Goal: Transaction & Acquisition: Purchase product/service

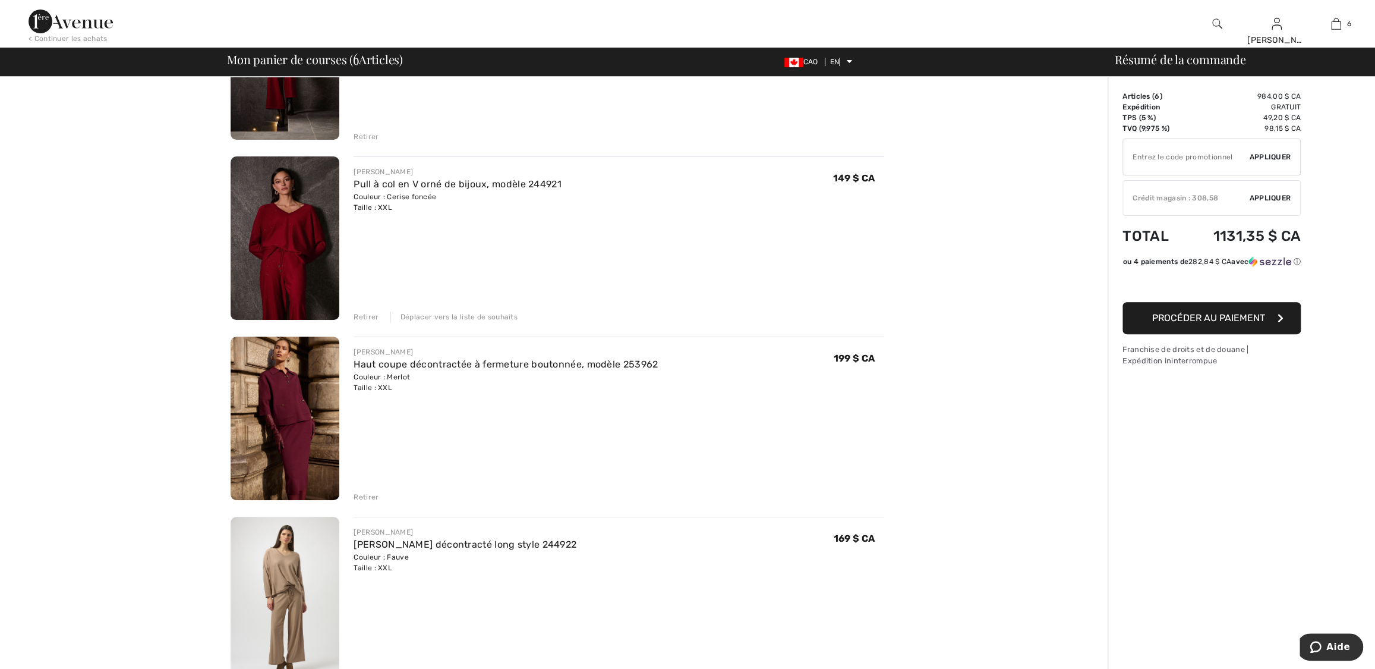
scroll to position [108, 0]
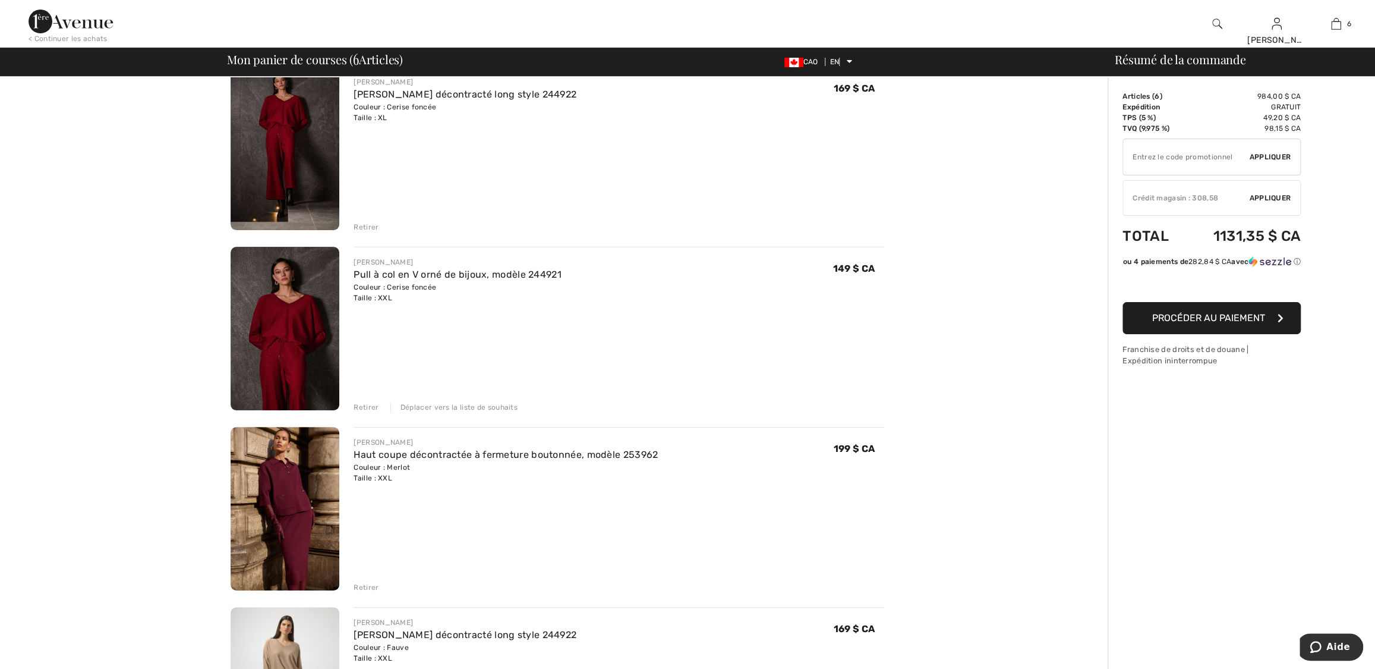
click at [363, 585] on font "Retirer" at bounding box center [366, 587] width 25 height 8
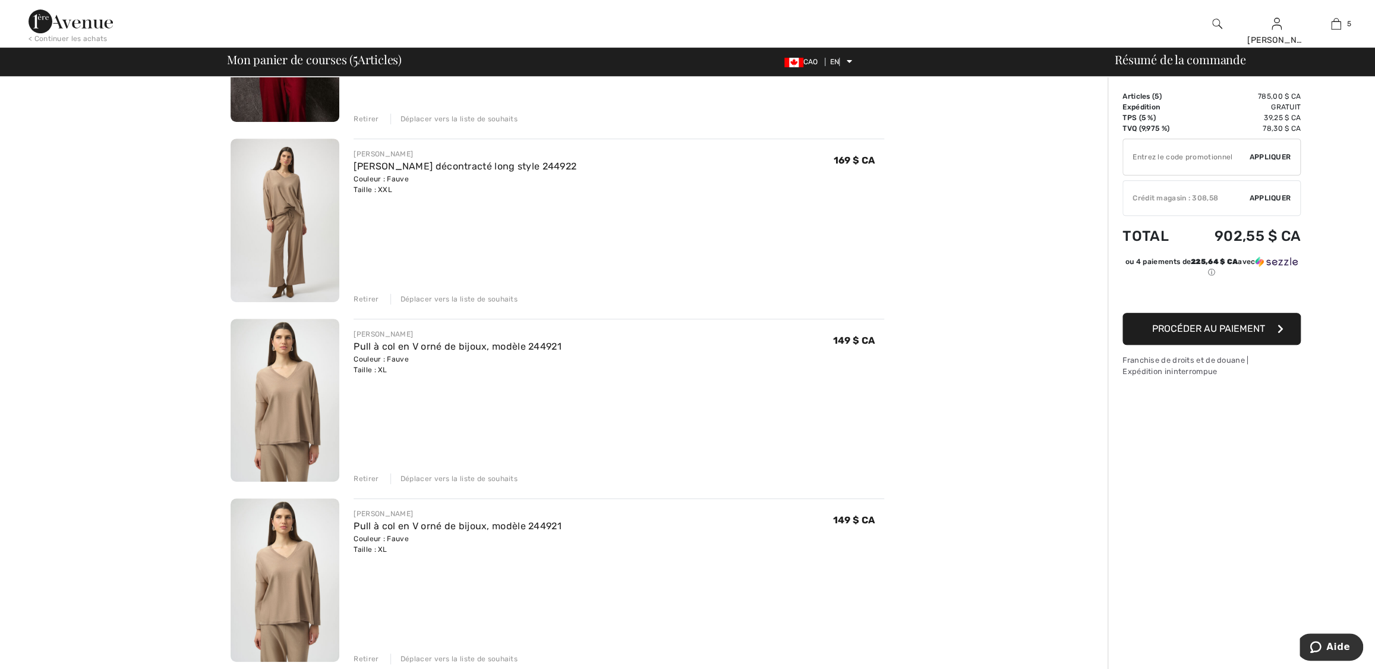
scroll to position [414, 0]
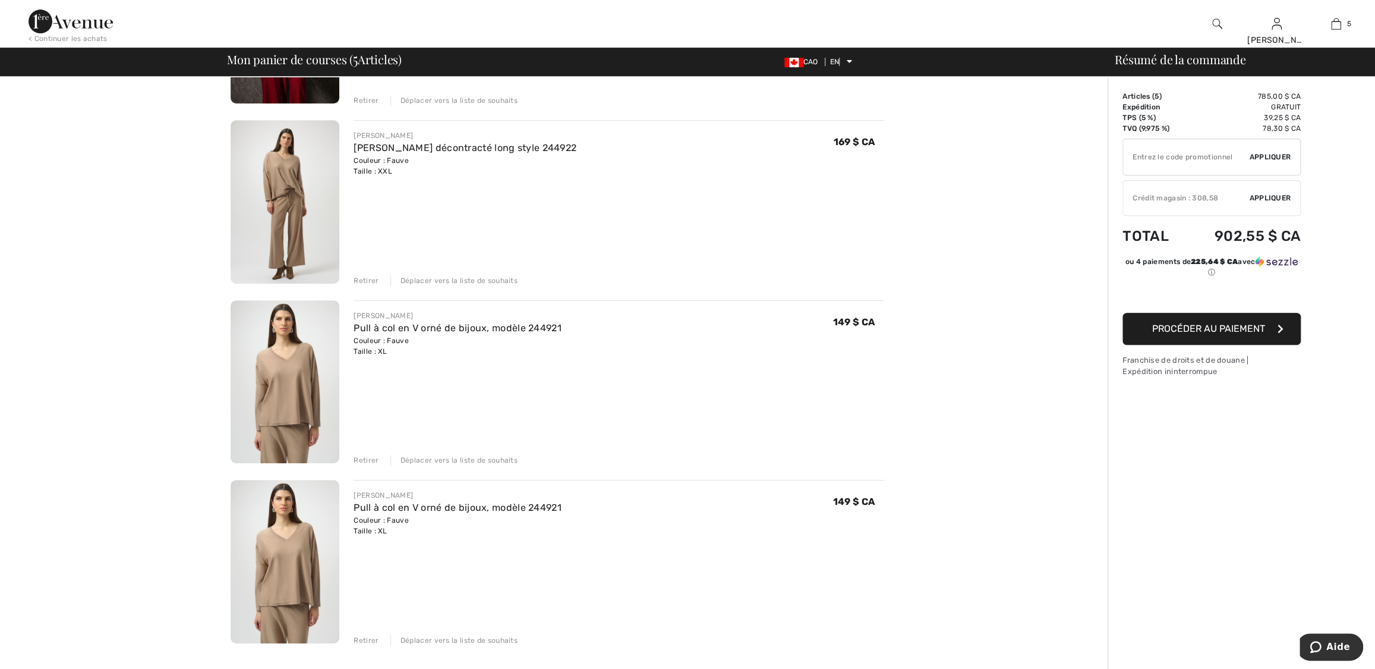
click at [367, 637] on font "Retirer" at bounding box center [366, 640] width 25 height 8
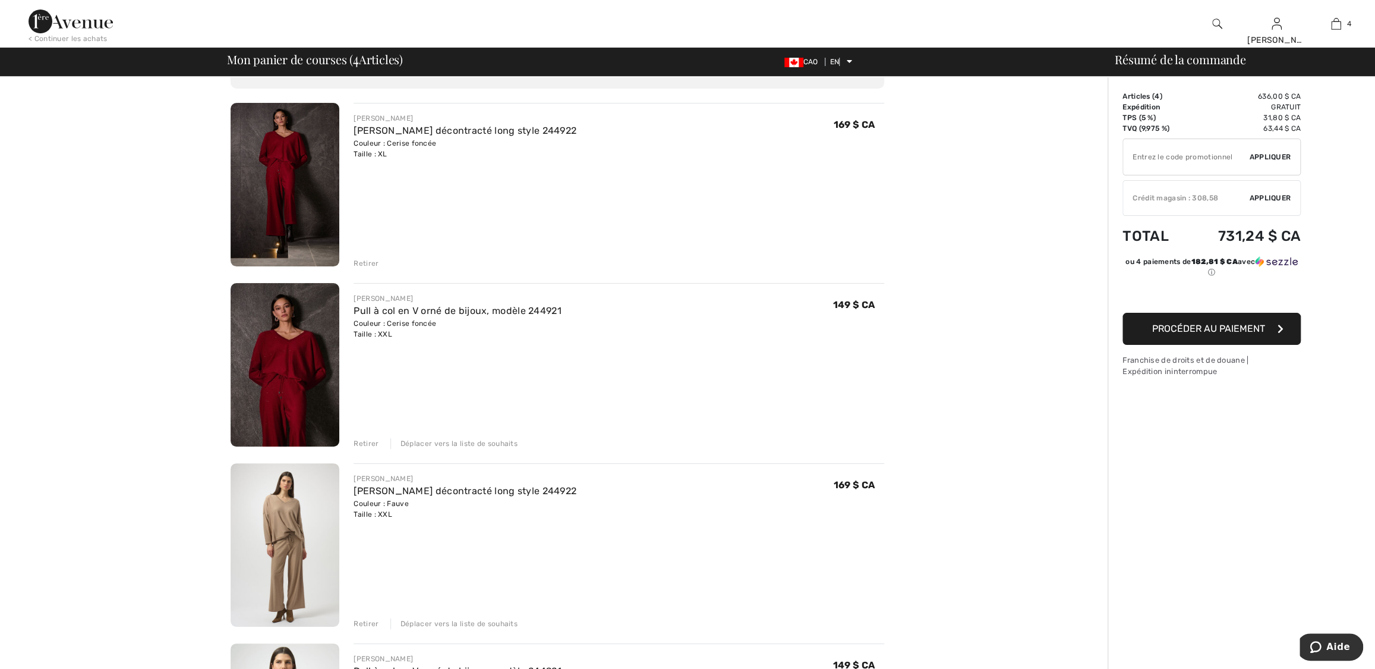
scroll to position [0, 0]
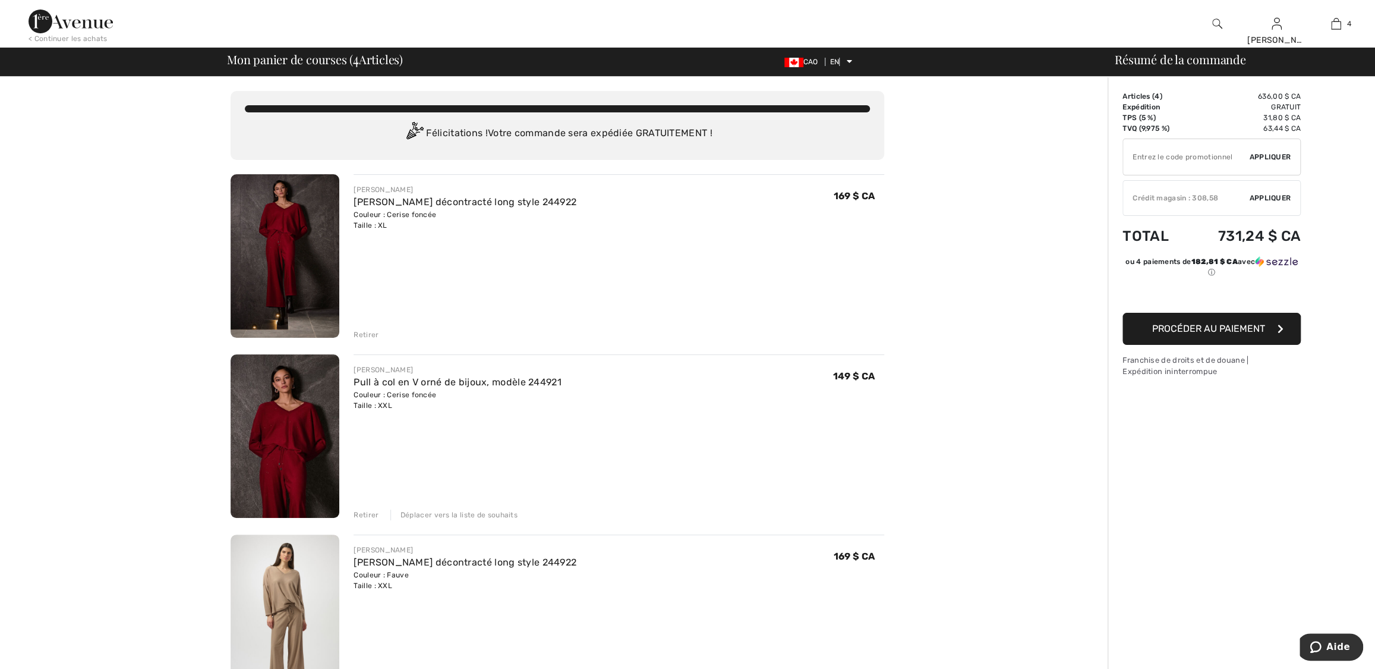
click at [365, 332] on font "Retirer" at bounding box center [366, 334] width 25 height 8
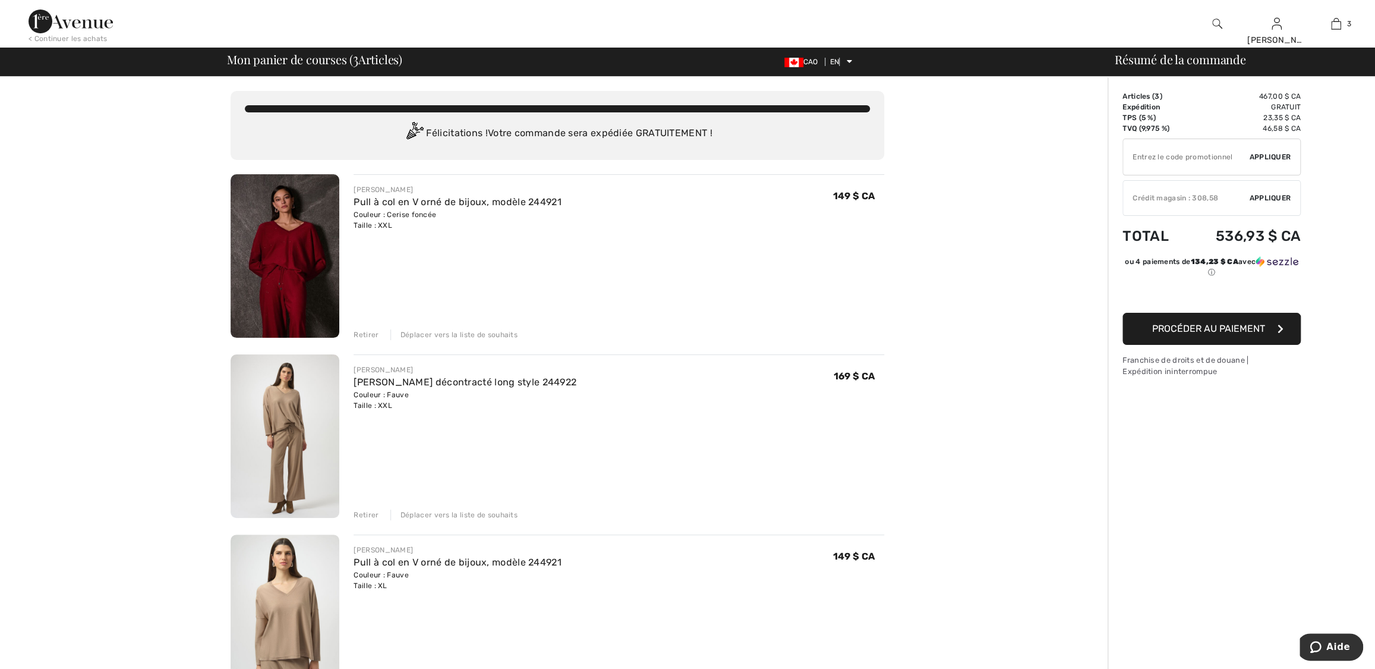
click at [456, 330] on font "Déplacer vers la liste de souhaits" at bounding box center [459, 334] width 117 height 8
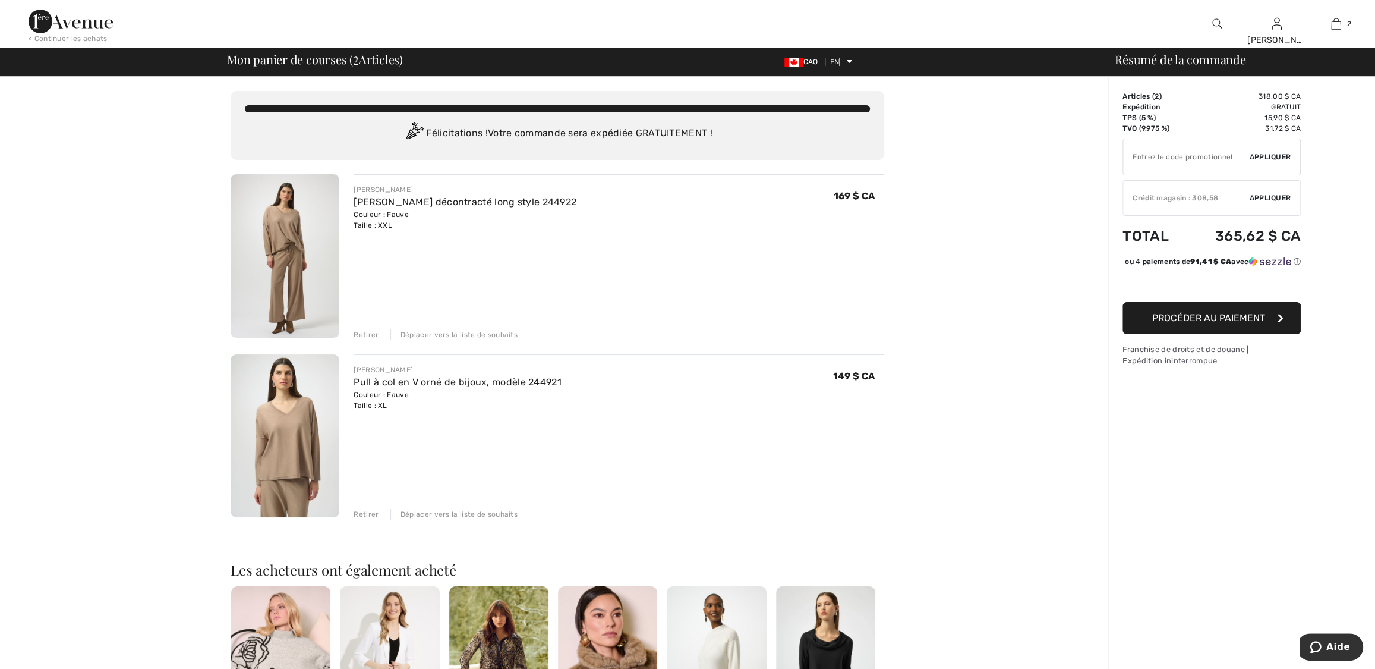
click at [1137, 162] on input "TEXT" at bounding box center [1186, 157] width 126 height 36
type input "LIVE10"
click at [1285, 158] on font "Appliquer" at bounding box center [1270, 157] width 42 height 8
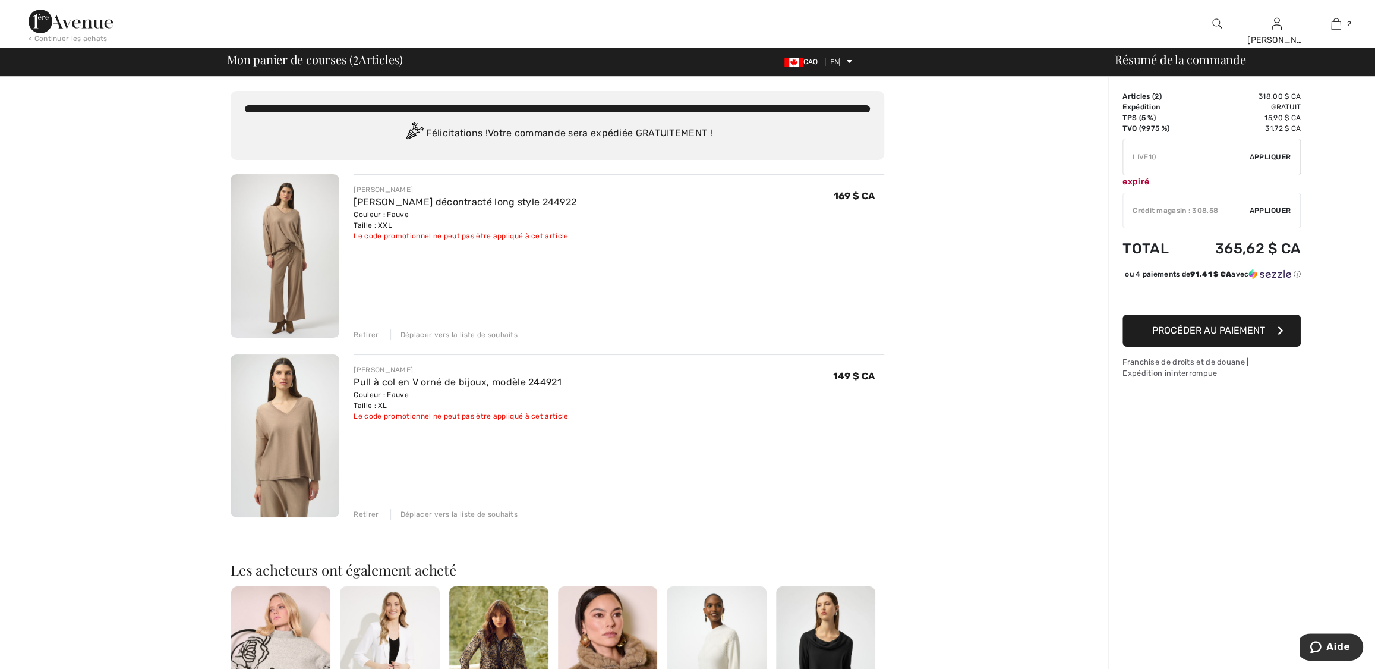
click at [1034, 167] on div "Vous êtes à seulement 0,00 $ CA de la LIVRAISON GRATUITE ! Continuer les achats…" at bounding box center [557, 551] width 1101 height 949
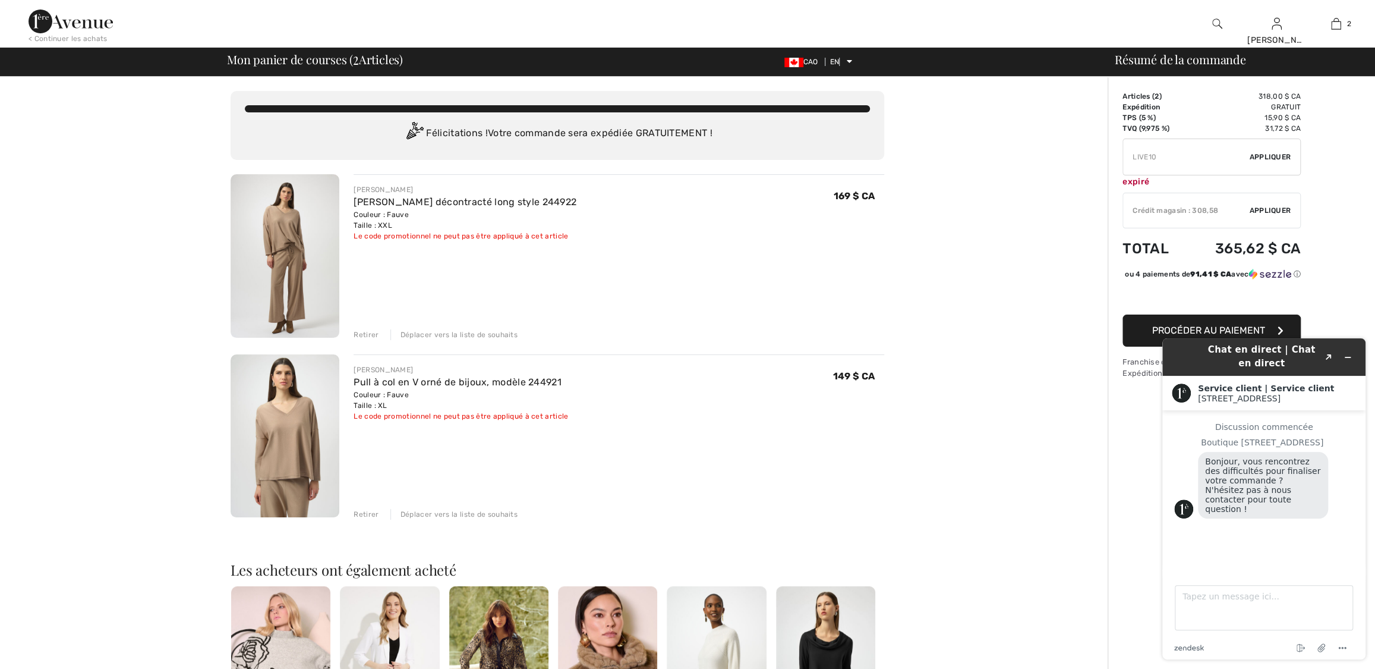
click at [1274, 210] on font "Appliquer" at bounding box center [1270, 210] width 42 height 8
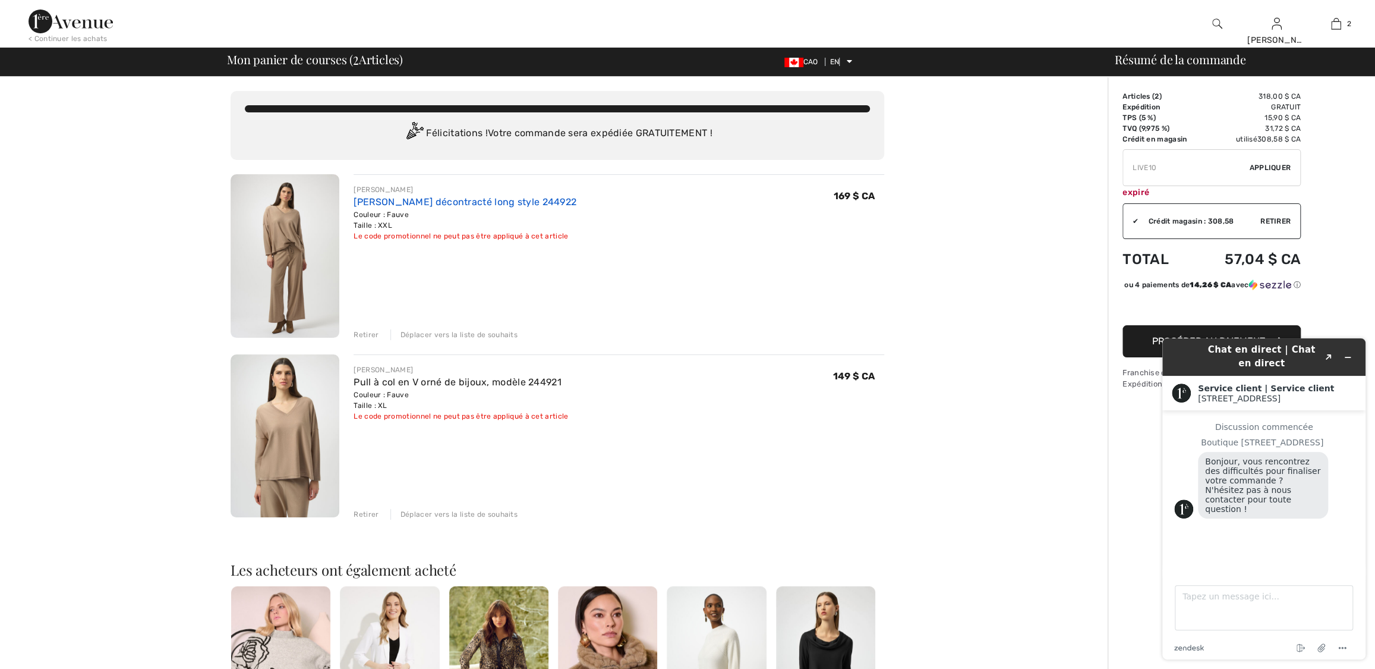
click at [393, 199] on font "Pantalon décontracté long style 244922" at bounding box center [465, 201] width 223 height 11
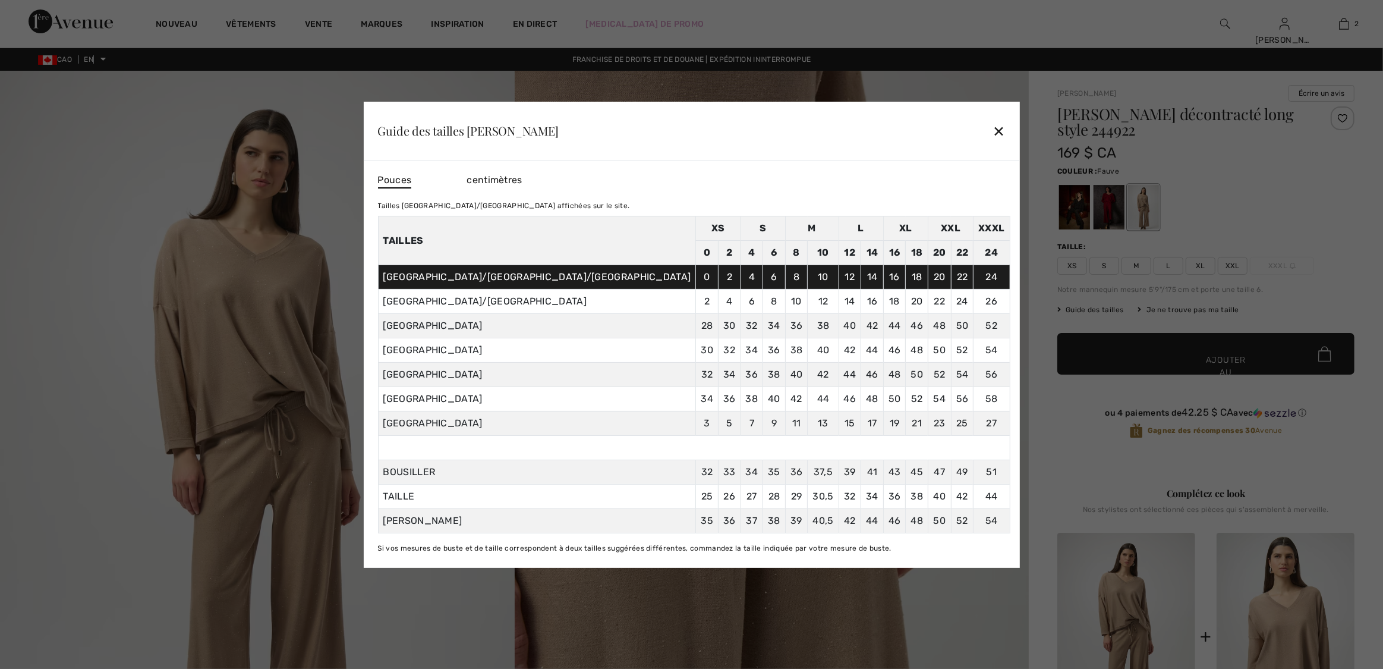
checkbox input "true"
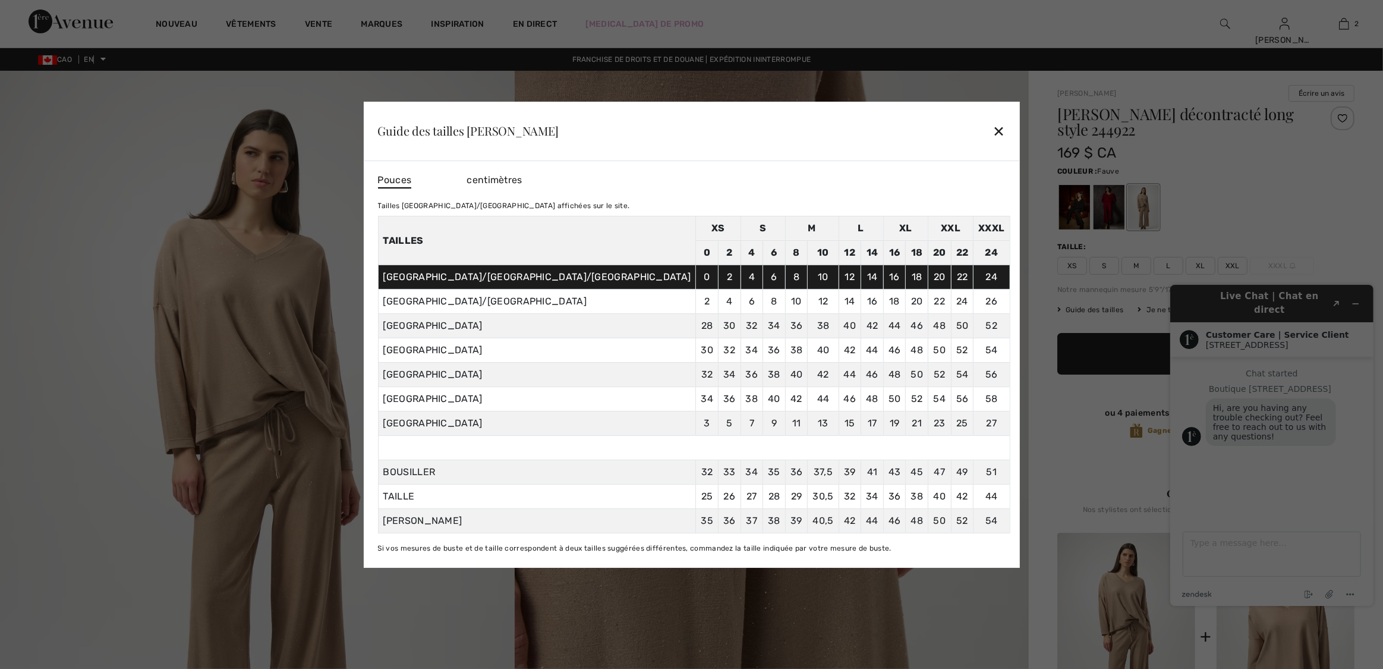
click at [993, 125] on font "✕" at bounding box center [999, 131] width 12 height 17
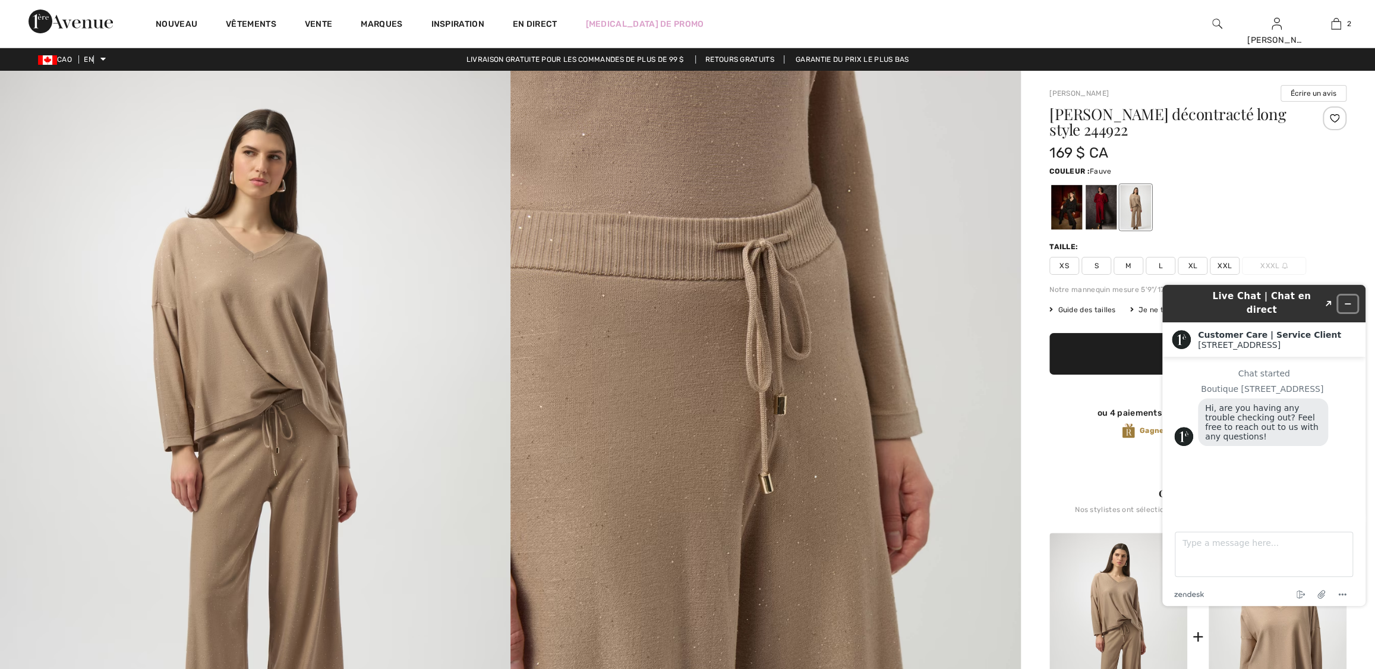
click at [1347, 300] on icon "Minimize widget" at bounding box center [1348, 304] width 8 height 8
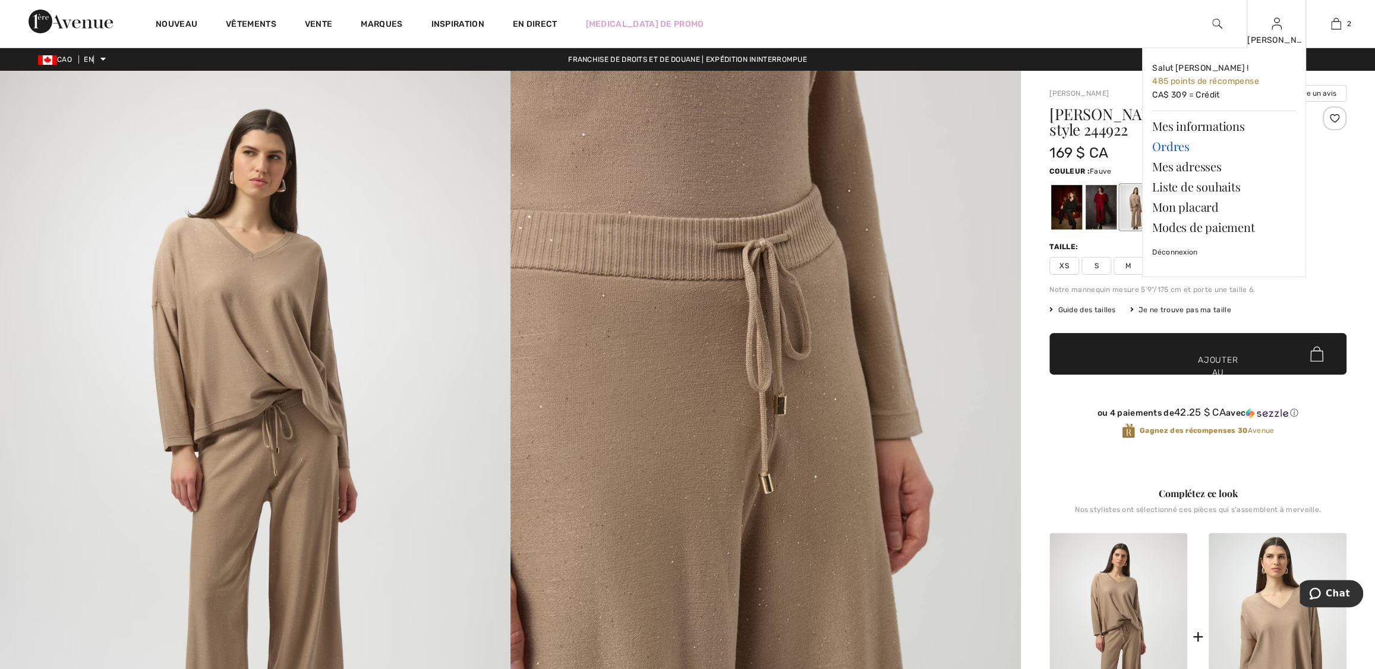
click at [1176, 148] on font "Ordres" at bounding box center [1170, 146] width 37 height 16
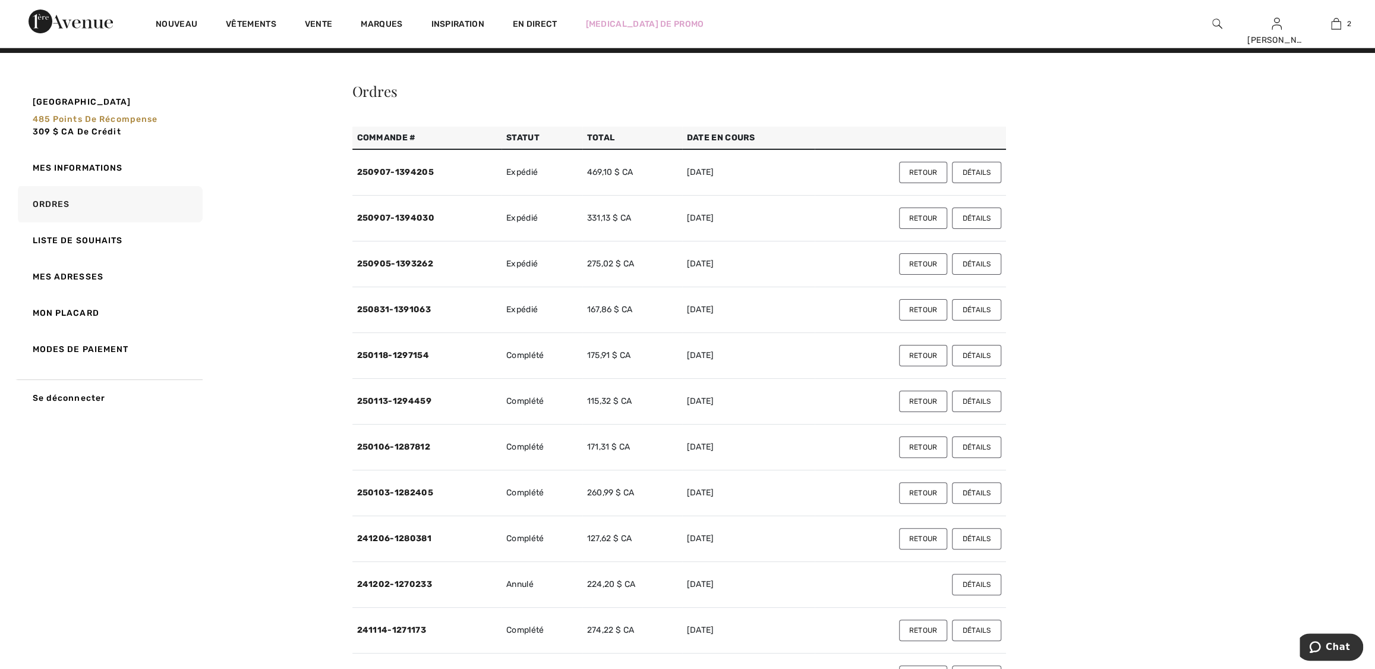
scroll to position [71, 0]
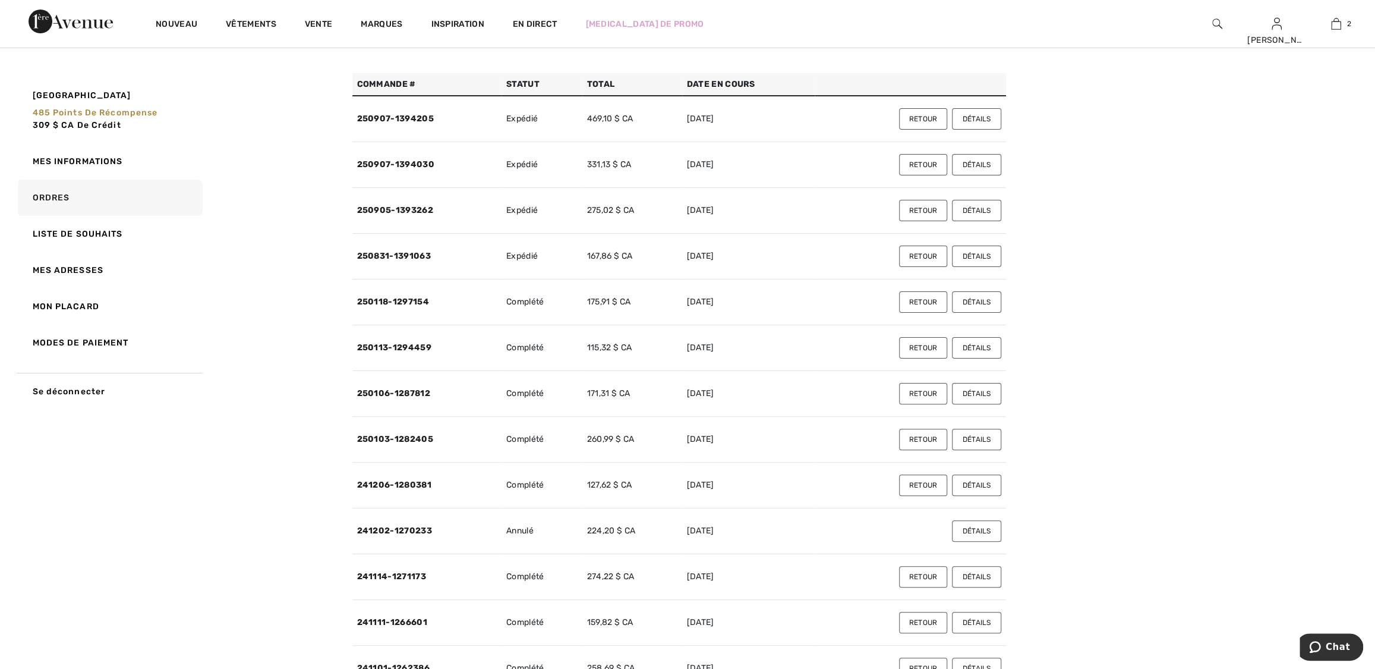
click at [997, 439] on button "Détails" at bounding box center [976, 439] width 49 height 21
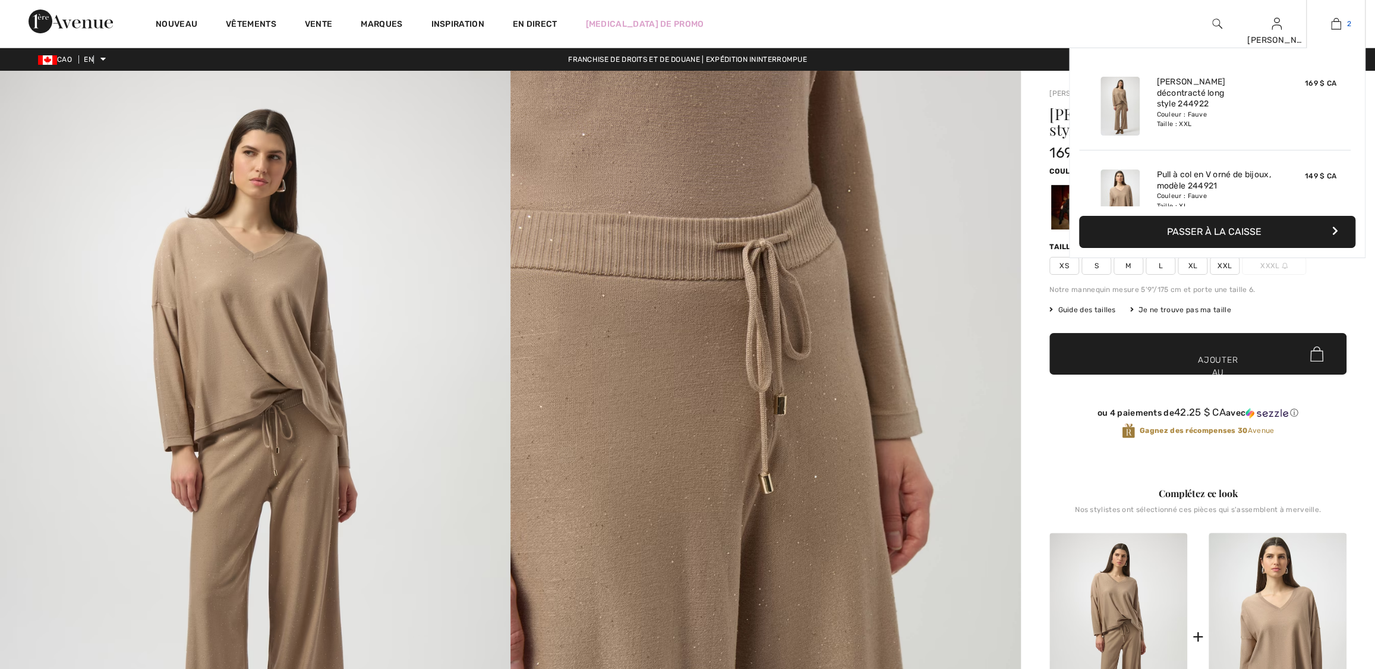
click at [1340, 21] on img at bounding box center [1336, 24] width 10 height 14
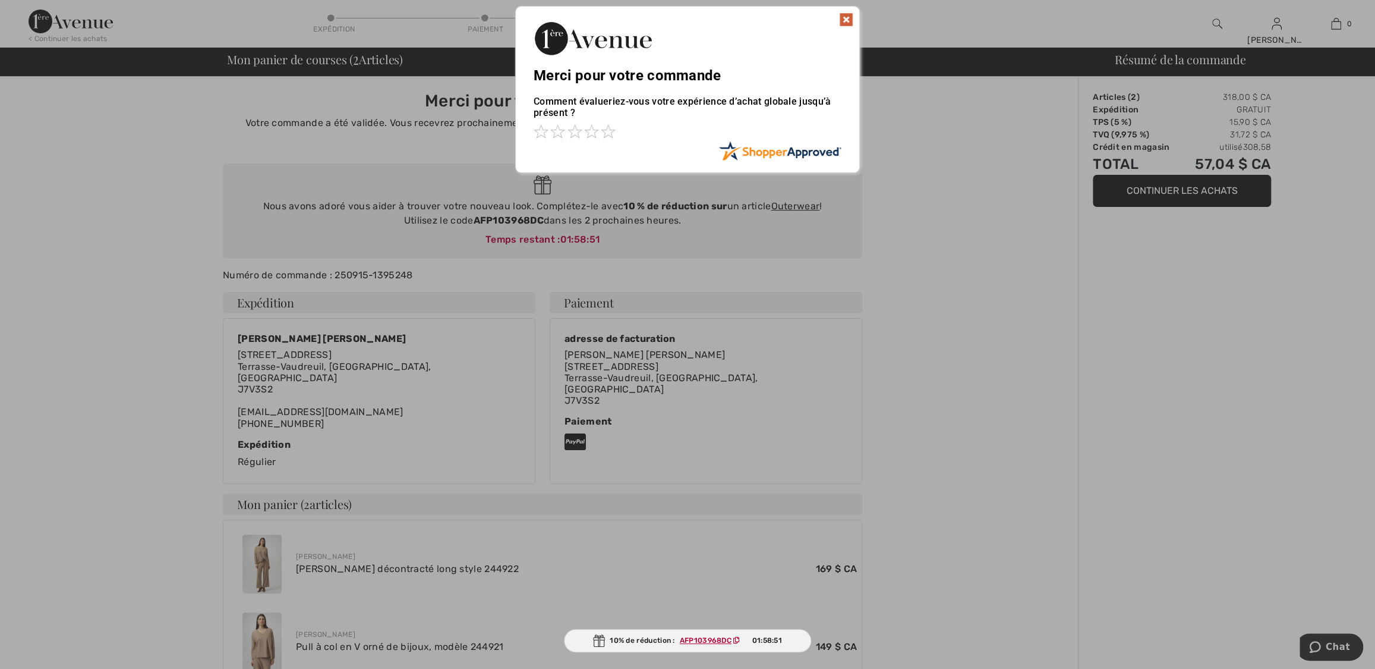
click at [850, 19] on img at bounding box center [846, 19] width 14 height 14
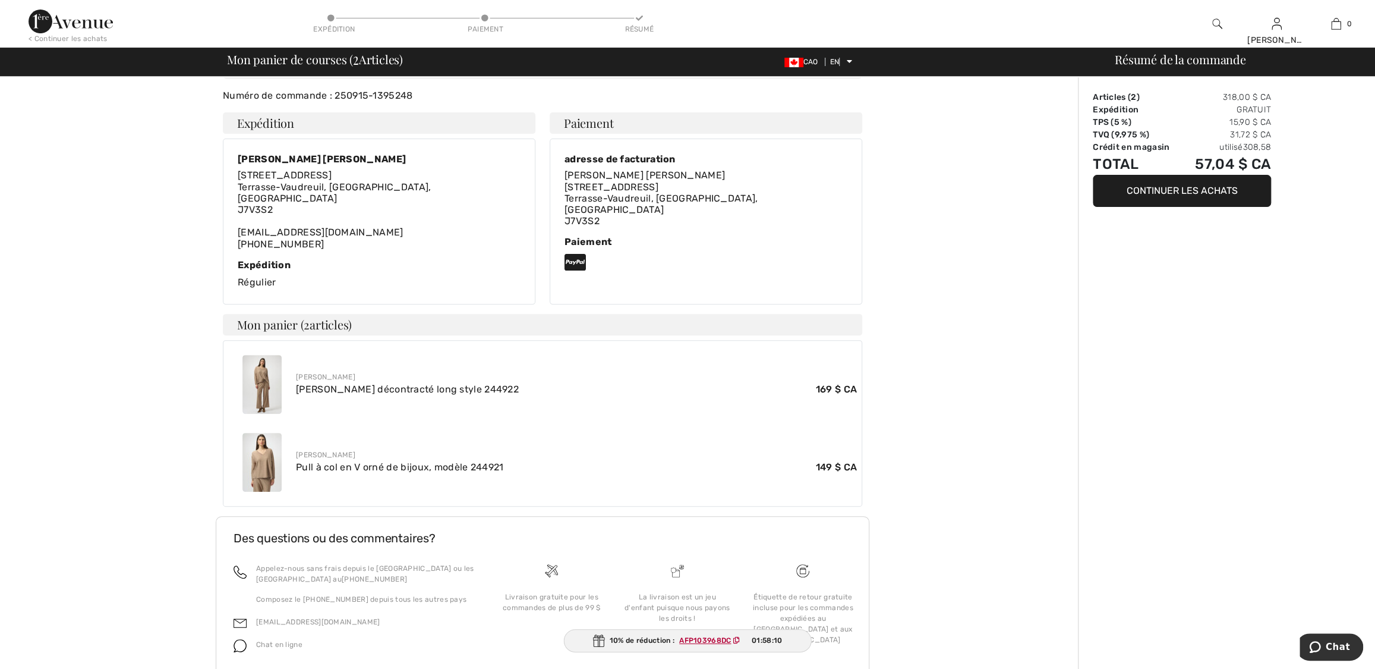
scroll to position [213, 0]
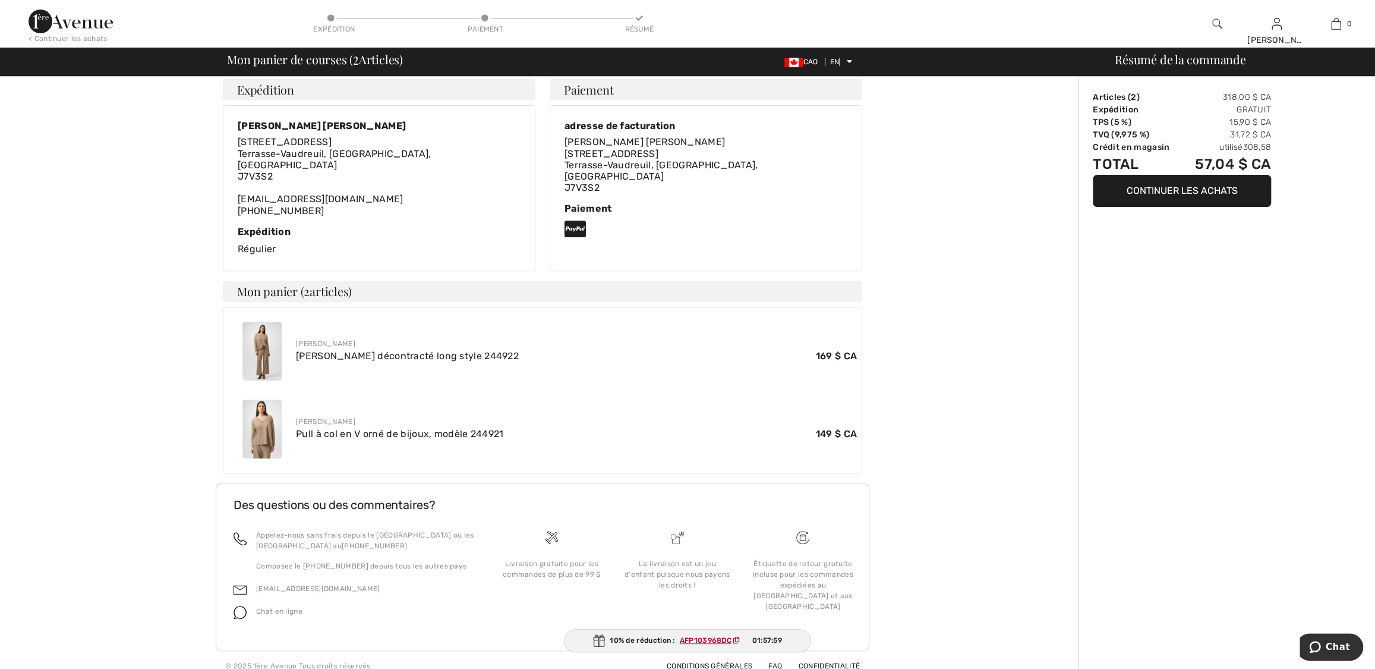
click at [1200, 196] on button "Continuer les achats" at bounding box center [1182, 191] width 178 height 32
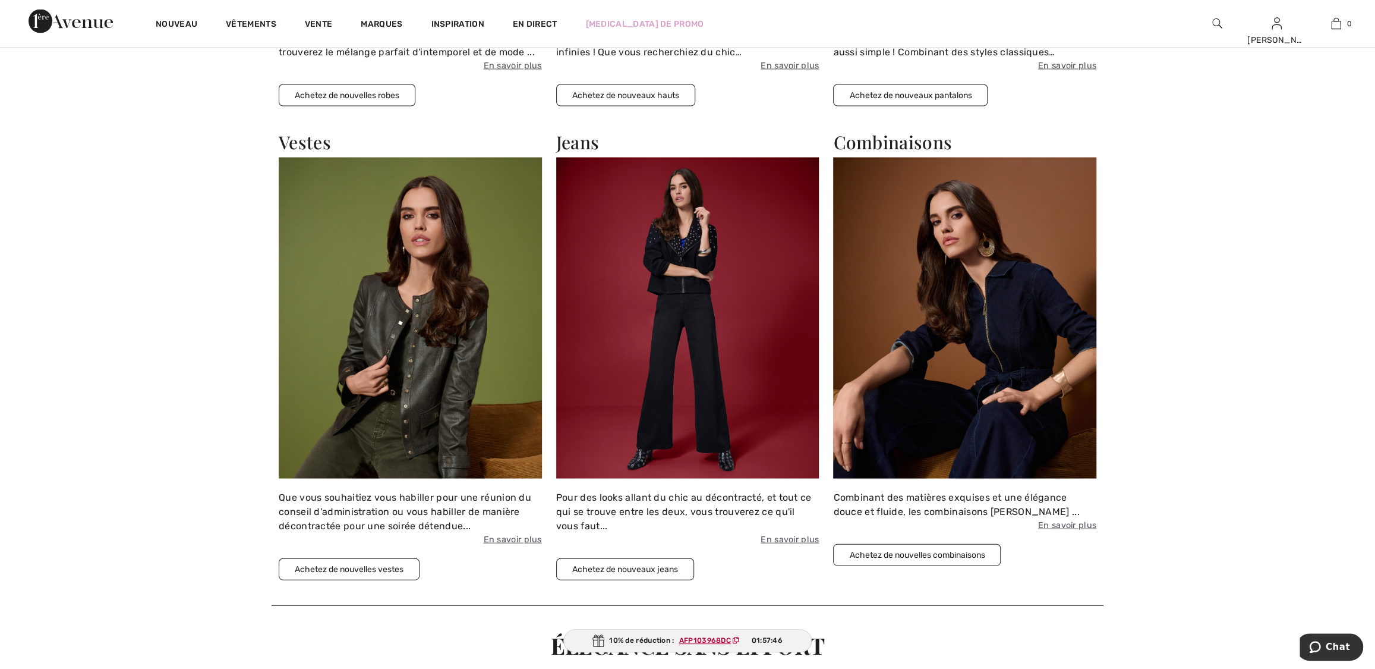
scroll to position [1926, 0]
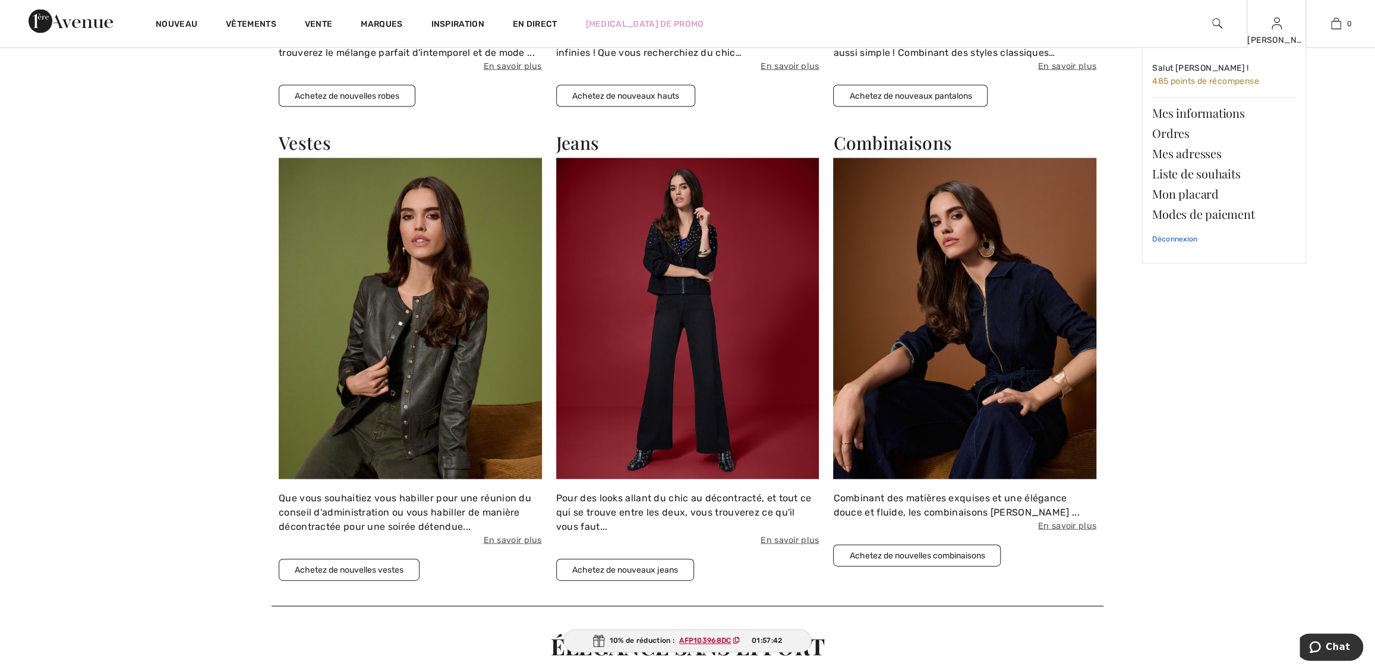
click at [1179, 235] on font "Déconnexion" at bounding box center [1174, 239] width 45 height 8
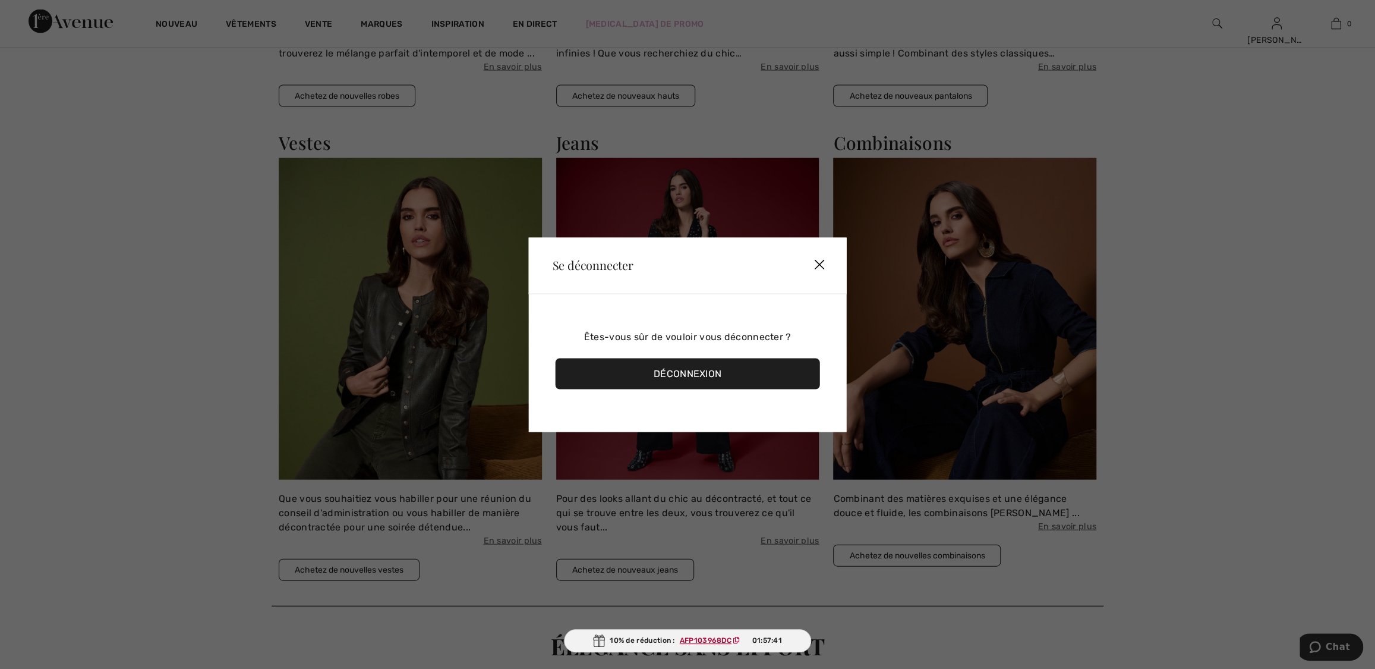
scroll to position [1927, 0]
click at [726, 369] on div "Déconnexion" at bounding box center [688, 373] width 264 height 31
